Goal: Task Accomplishment & Management: Use online tool/utility

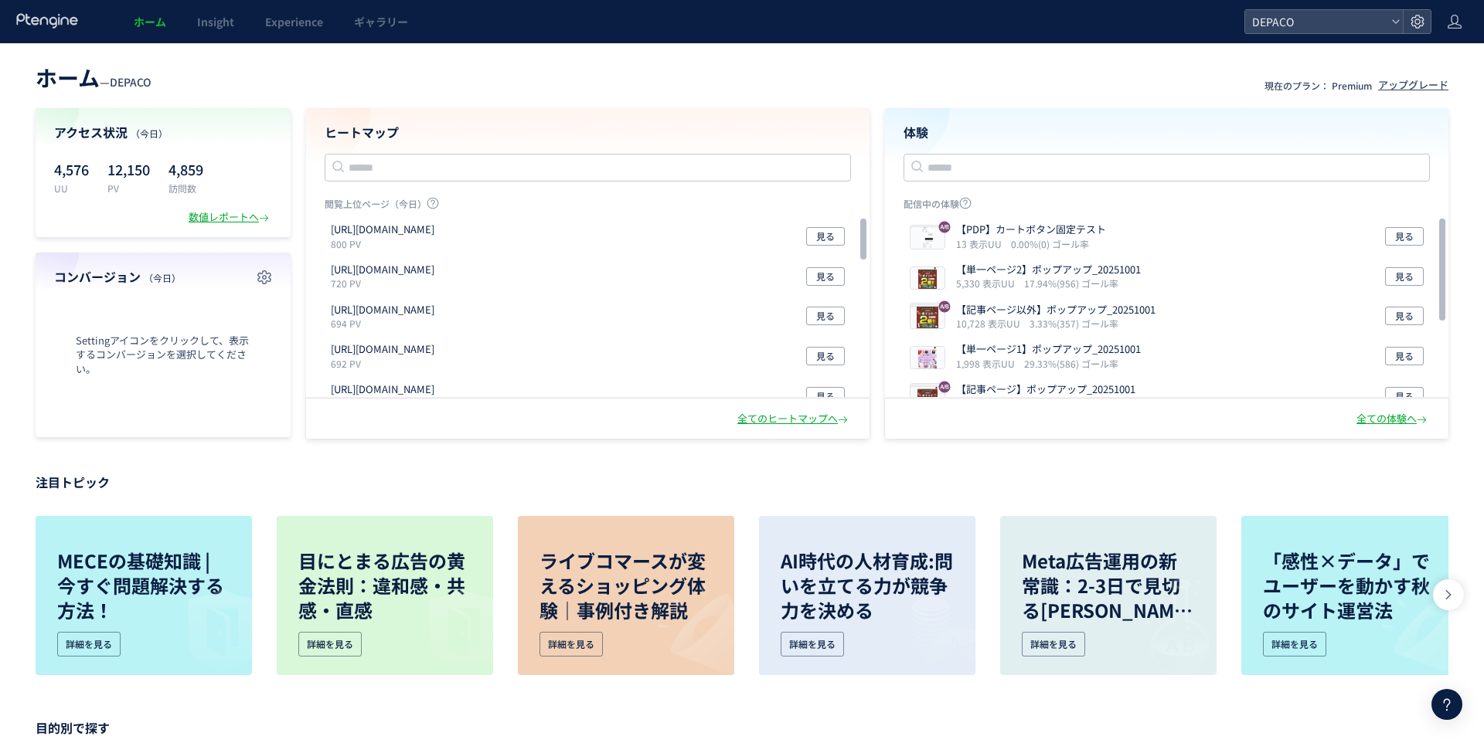
click at [284, 22] on span "Experience" at bounding box center [294, 21] width 58 height 15
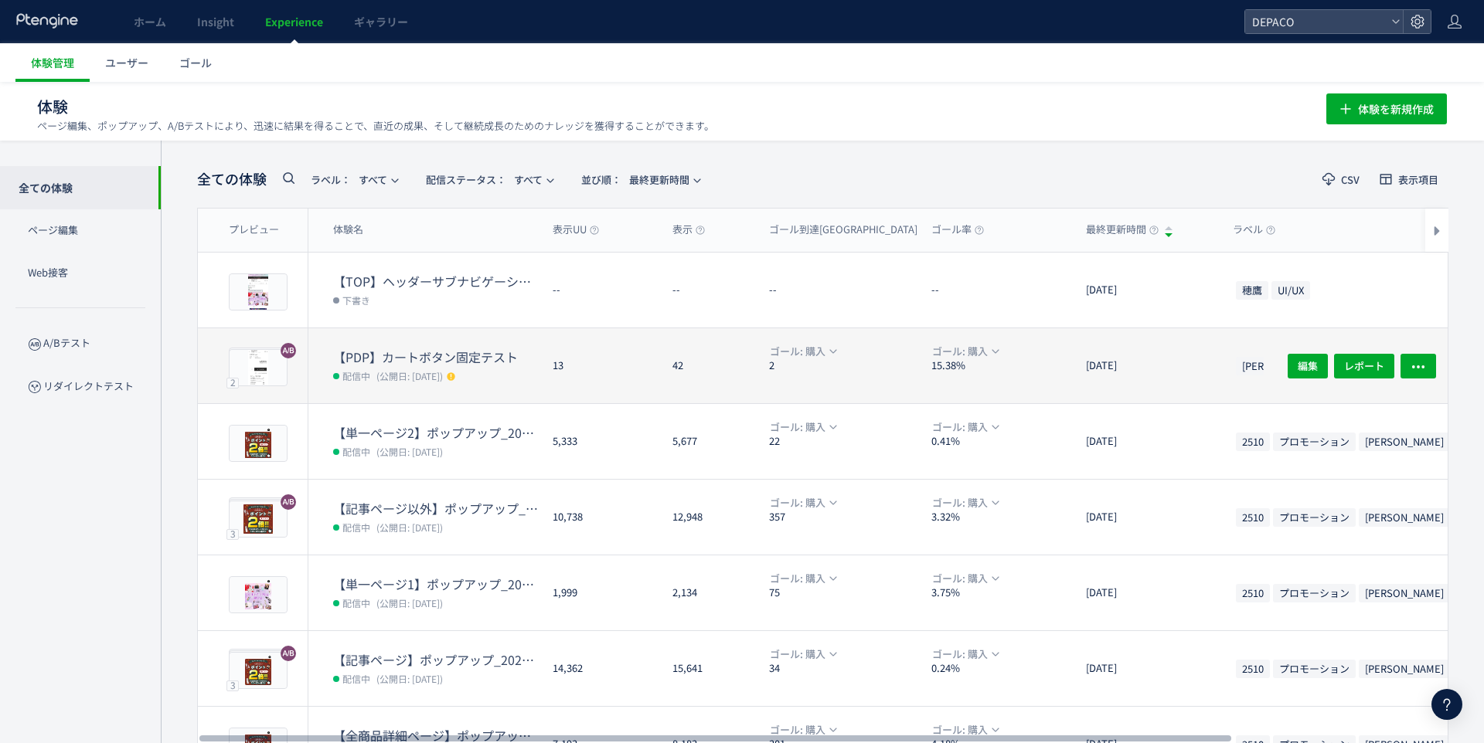
click at [447, 366] on dd "配信中 (公開日: [DATE])" at bounding box center [436, 375] width 207 height 20
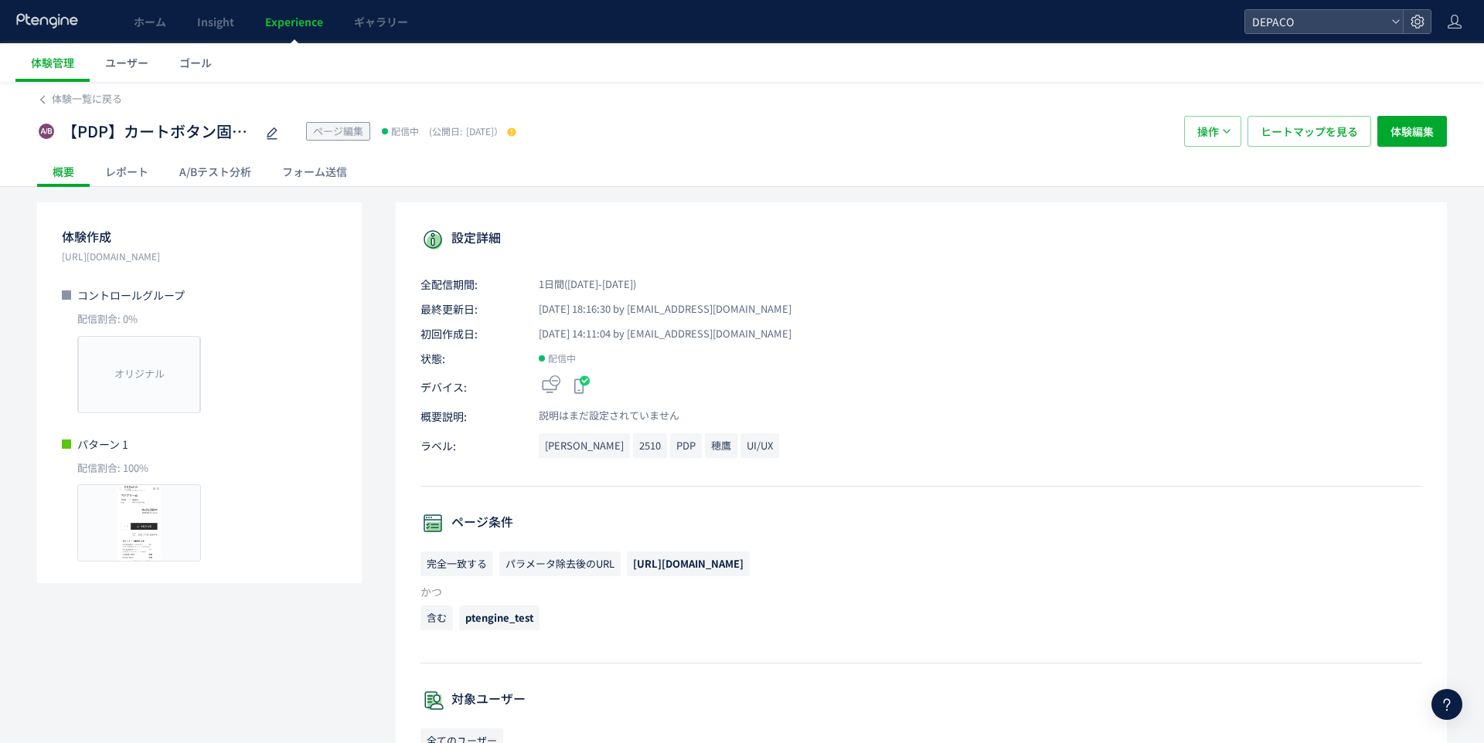
click at [117, 179] on div "レポート" at bounding box center [127, 171] width 74 height 31
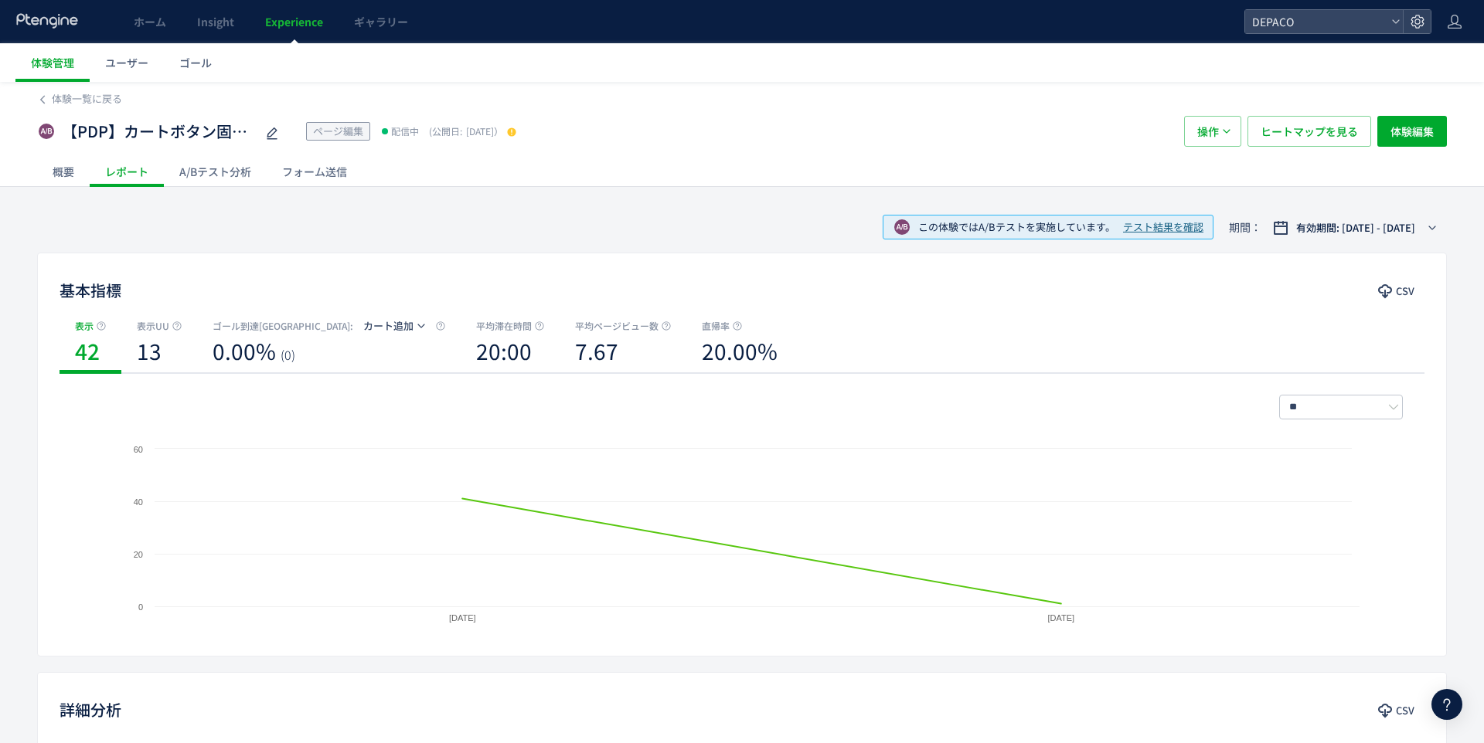
click at [68, 173] on div "概要" at bounding box center [63, 171] width 53 height 31
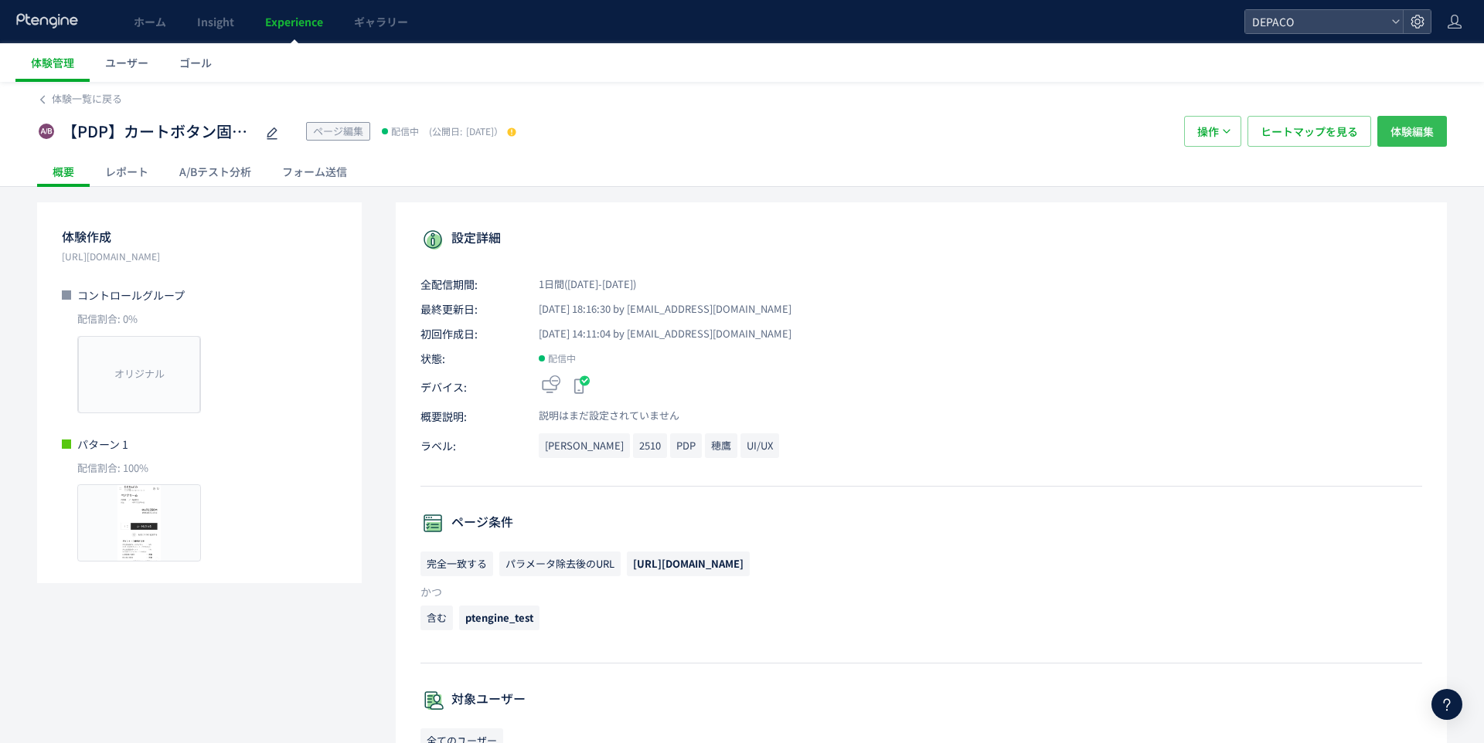
click at [1412, 134] on span "体験編集" at bounding box center [1411, 131] width 43 height 31
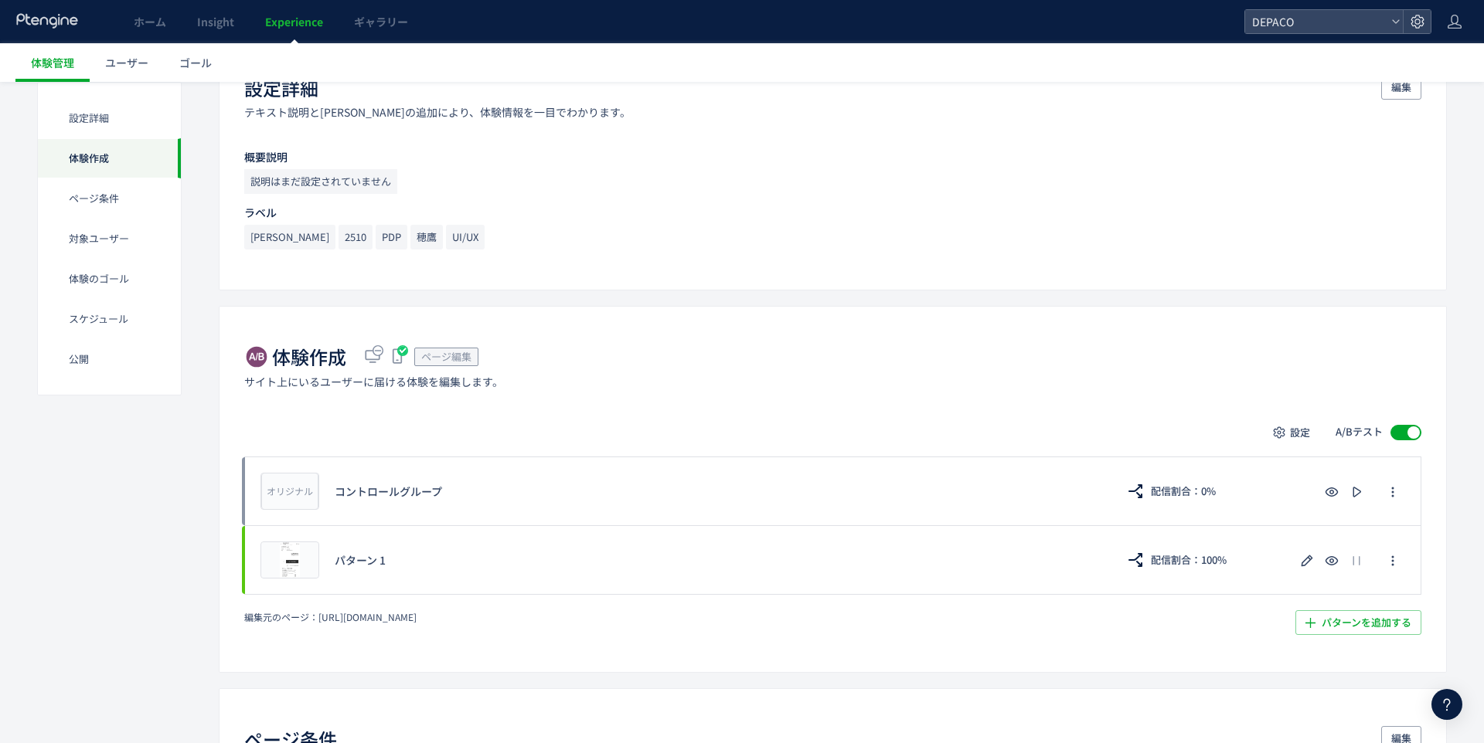
scroll to position [243, 0]
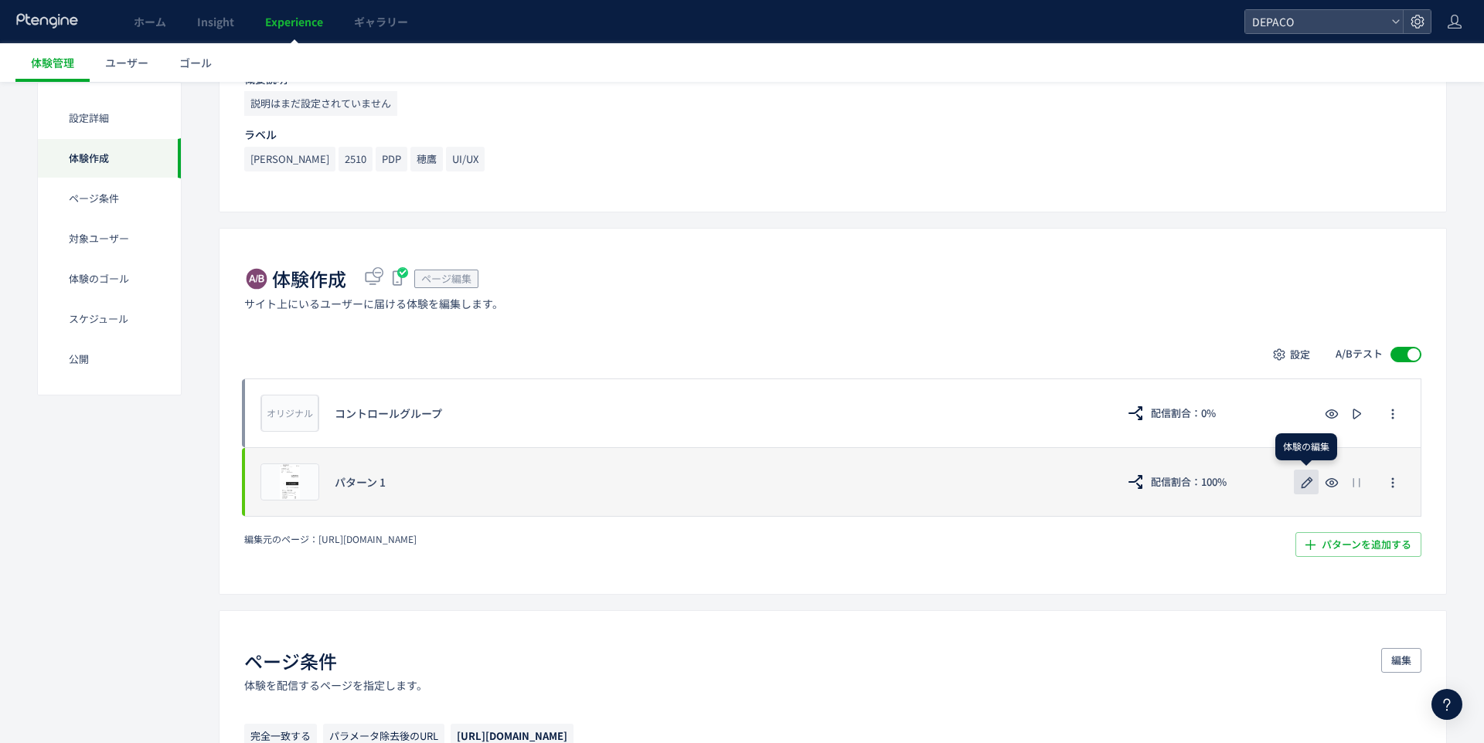
click at [1304, 470] on button "button" at bounding box center [1305, 482] width 25 height 25
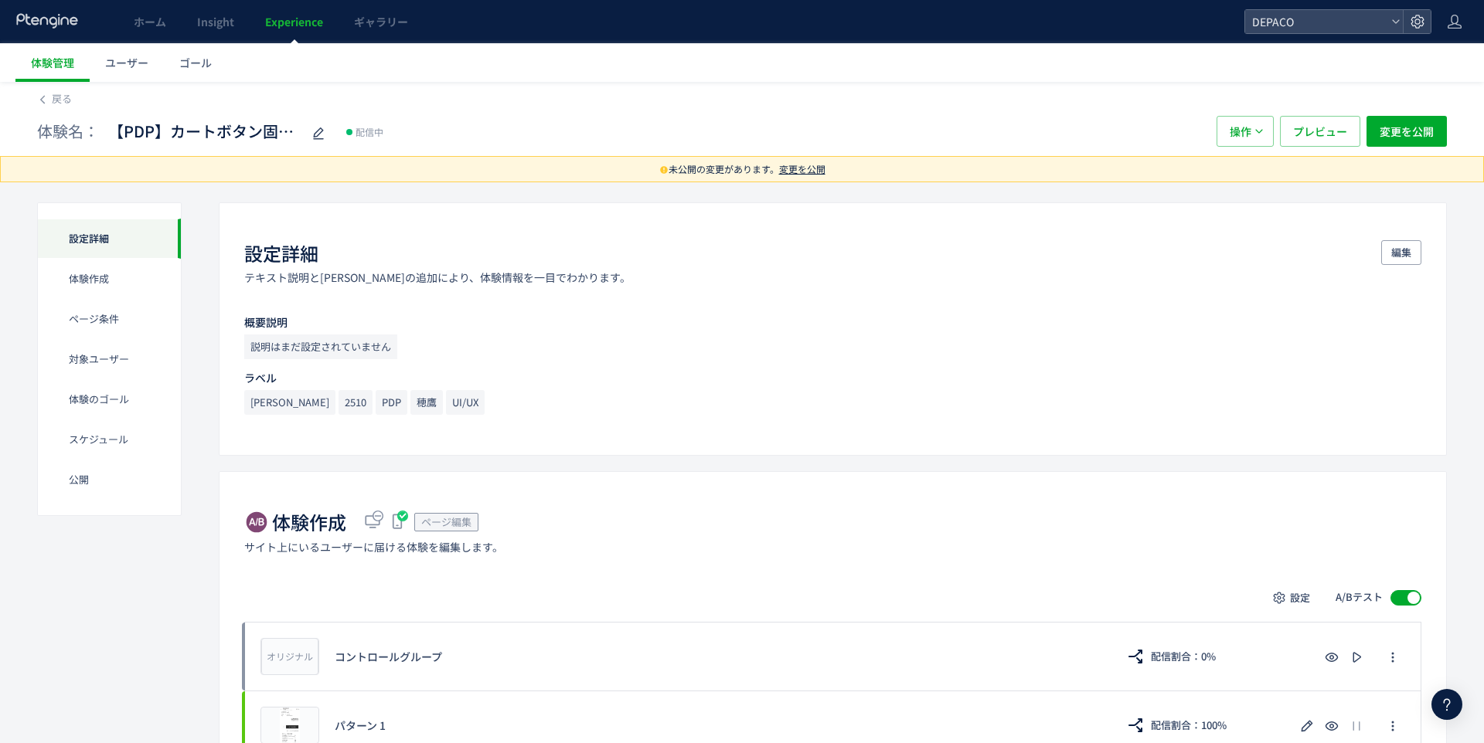
click at [705, 553] on div "体験作成 ページ編集 サイト上にいるユーザーに届ける体験を編集します。" at bounding box center [832, 531] width 1177 height 45
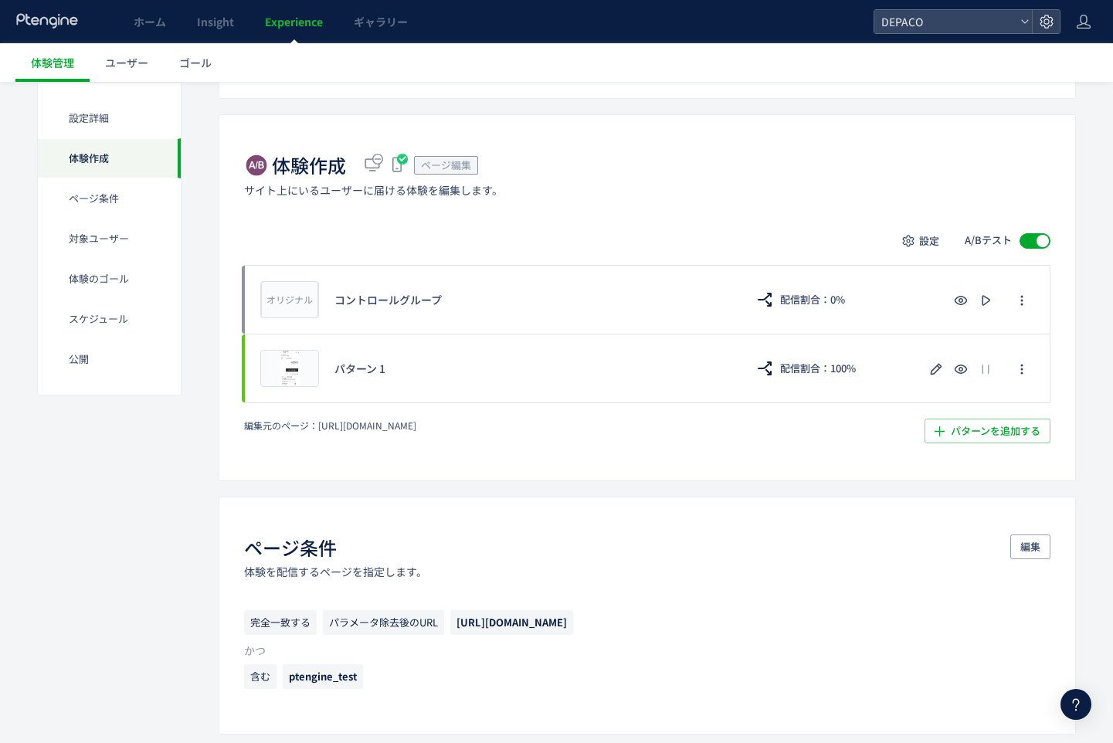
scroll to position [569, 0]
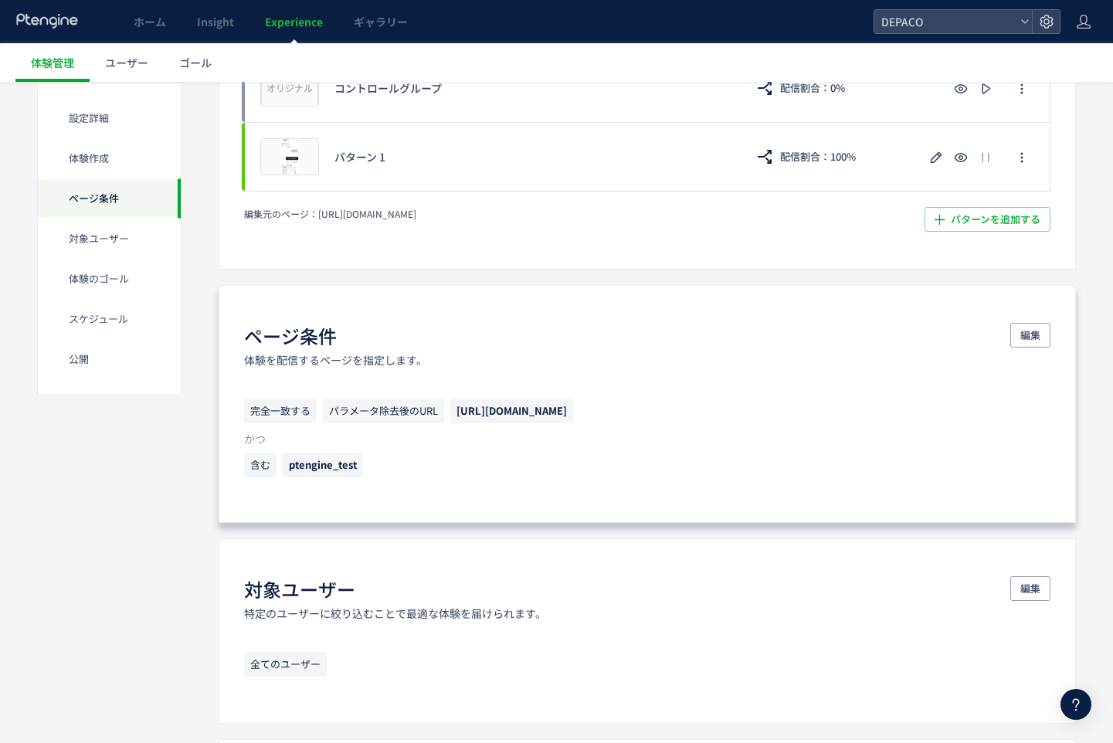
click at [567, 416] on span "[URL][DOMAIN_NAME]" at bounding box center [512, 410] width 110 height 15
copy span "[URL][DOMAIN_NAME]"
click at [328, 471] on span "ptengine_test" at bounding box center [323, 464] width 68 height 15
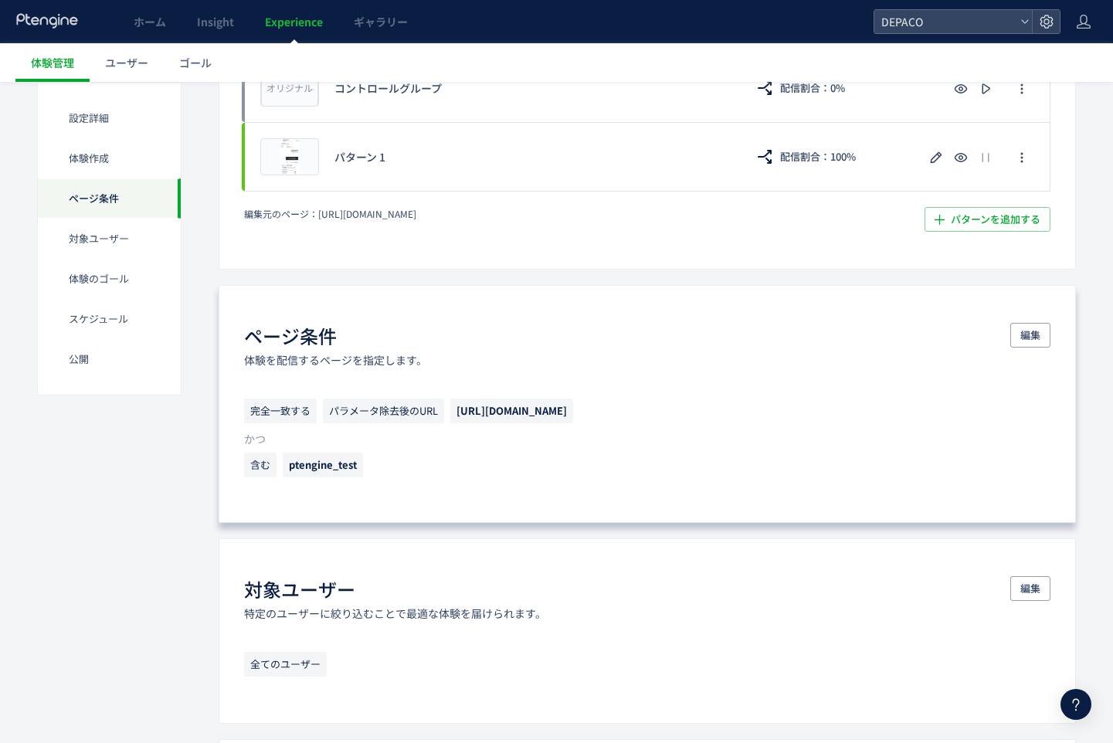
click at [328, 471] on span "ptengine_test" at bounding box center [323, 464] width 68 height 15
copy div "ptengine_test"
